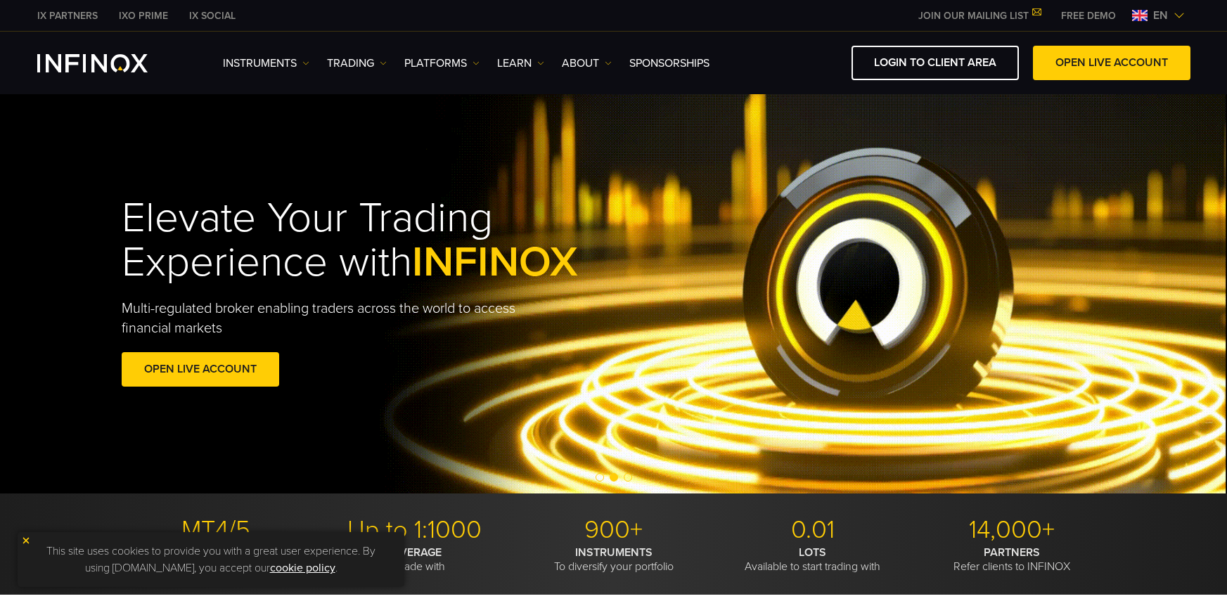
click at [598, 475] on span "Go to slide 1" at bounding box center [599, 477] width 8 height 8
click at [595, 479] on span "Go to slide 1" at bounding box center [599, 477] width 8 height 8
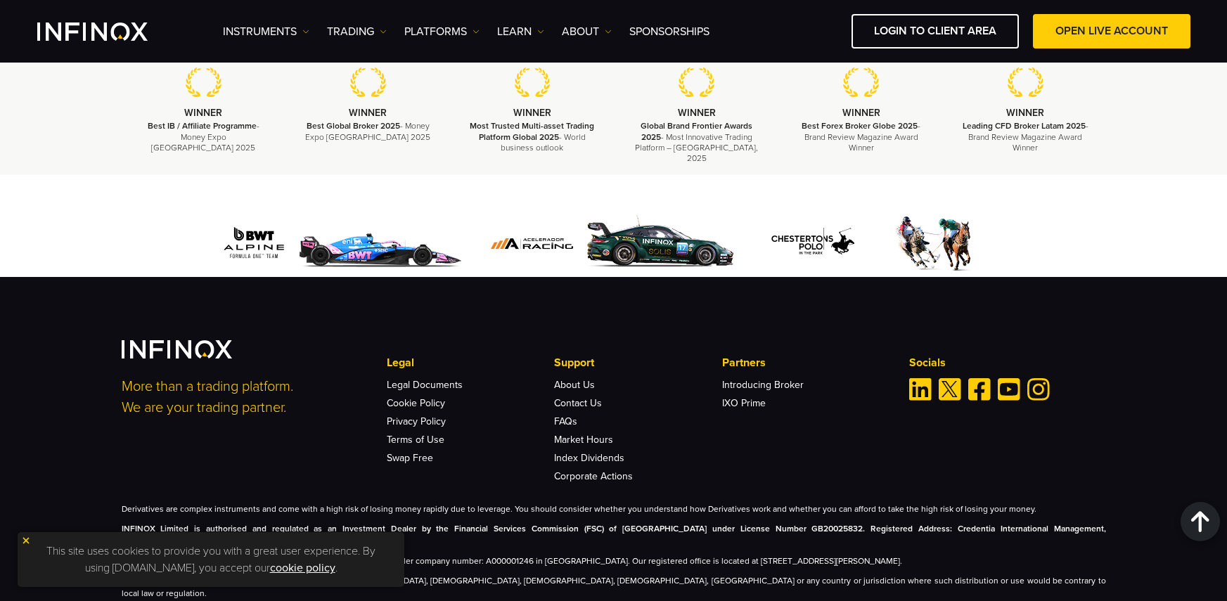
scroll to position [4791, 0]
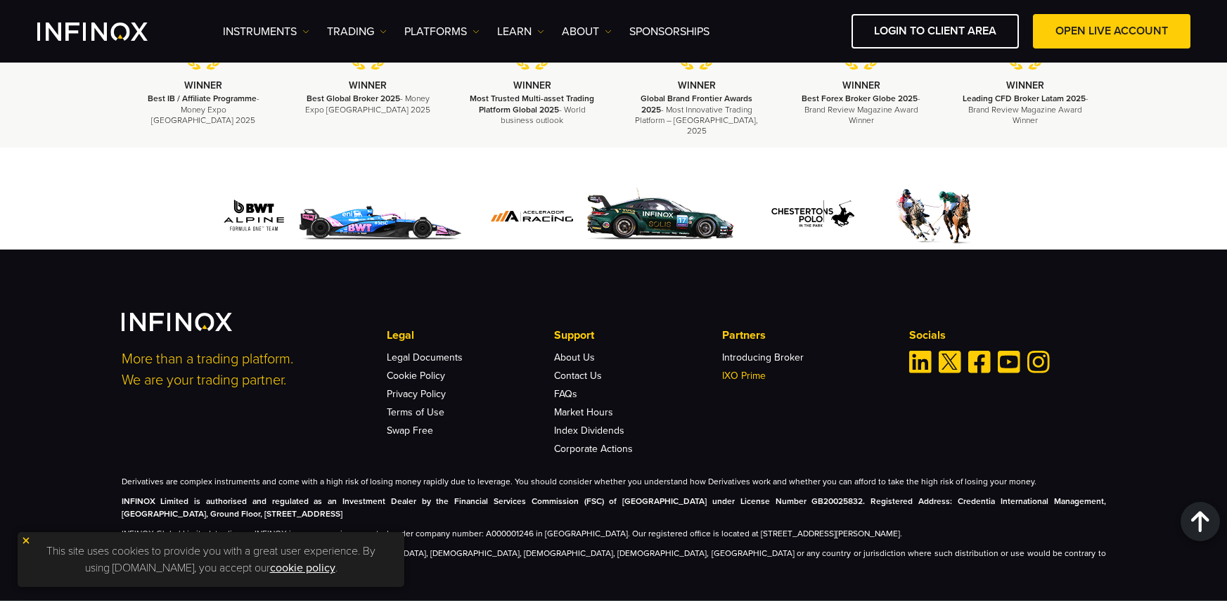
click at [747, 370] on link "IXO Prime" at bounding box center [744, 376] width 44 height 12
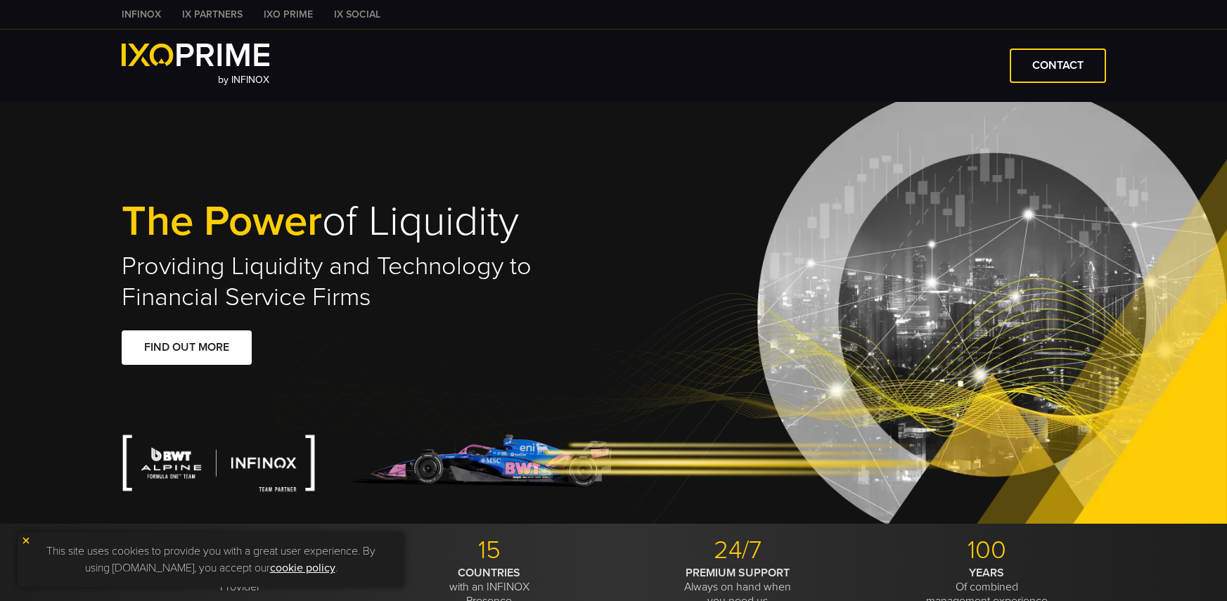
type input "***"
click at [453, 311] on h2 "Providing Liquidity and Technology to Financial Service Firms" at bounding box center [368, 282] width 492 height 62
